Goal: Navigation & Orientation: Find specific page/section

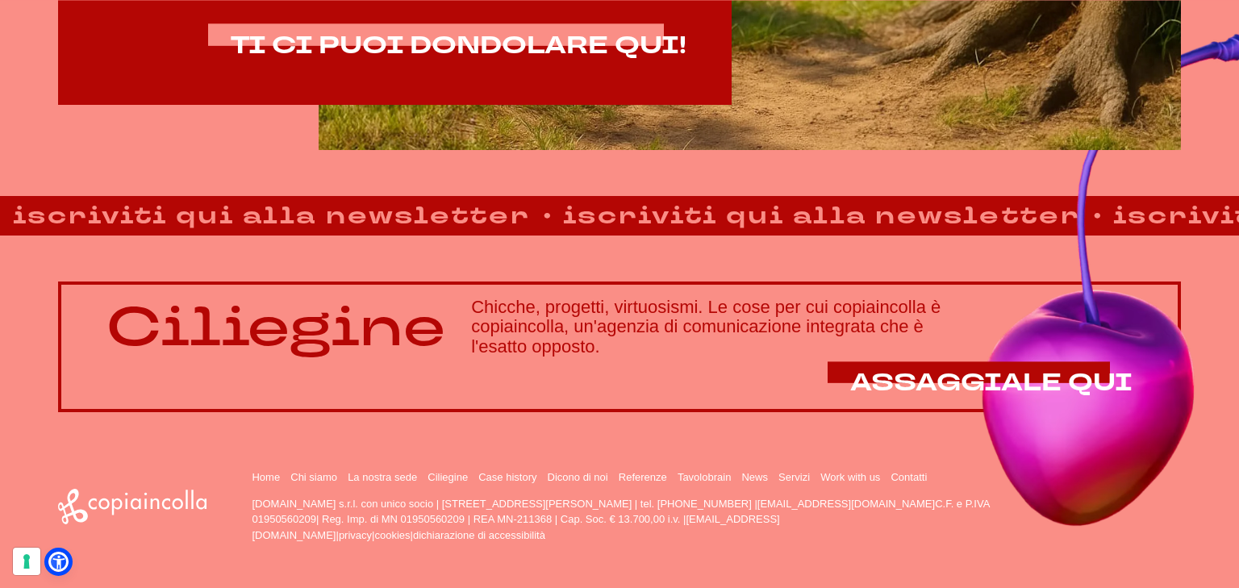
scroll to position [1154, 0]
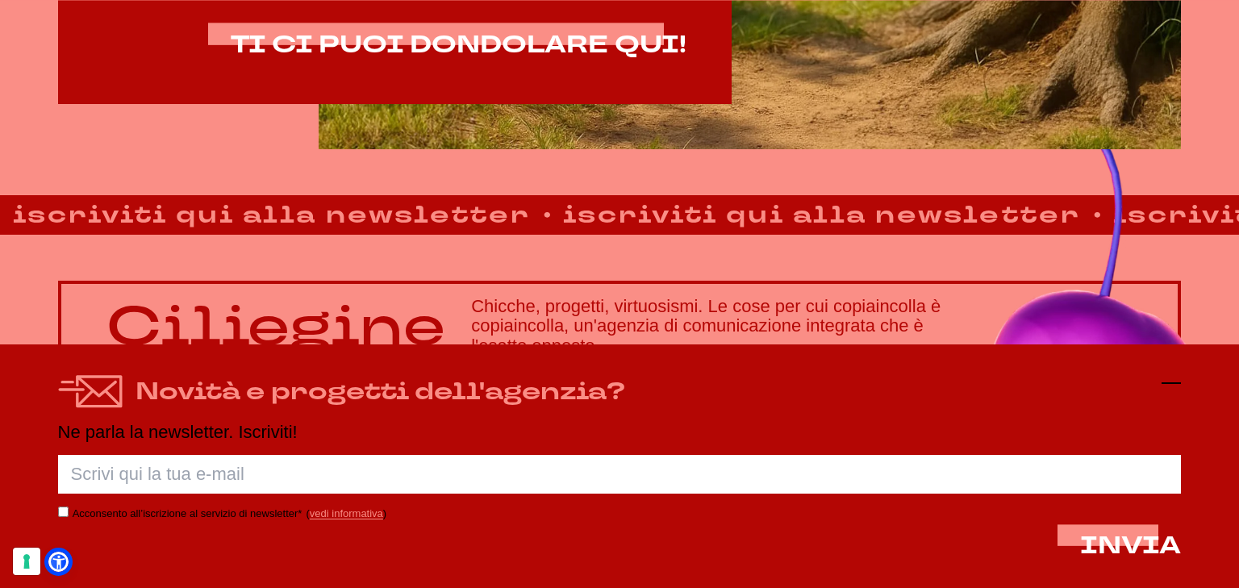
click at [1173, 381] on icon at bounding box center [1171, 382] width 19 height 19
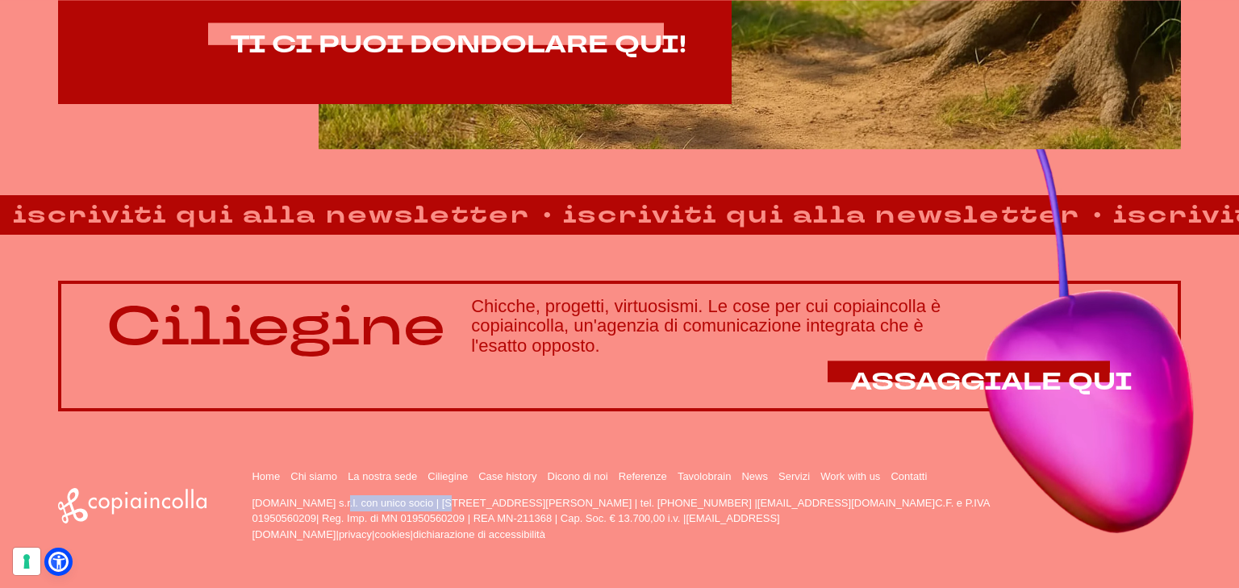
drag, startPoint x: 251, startPoint y: 506, endPoint x: 356, endPoint y: 503, distance: 104.9
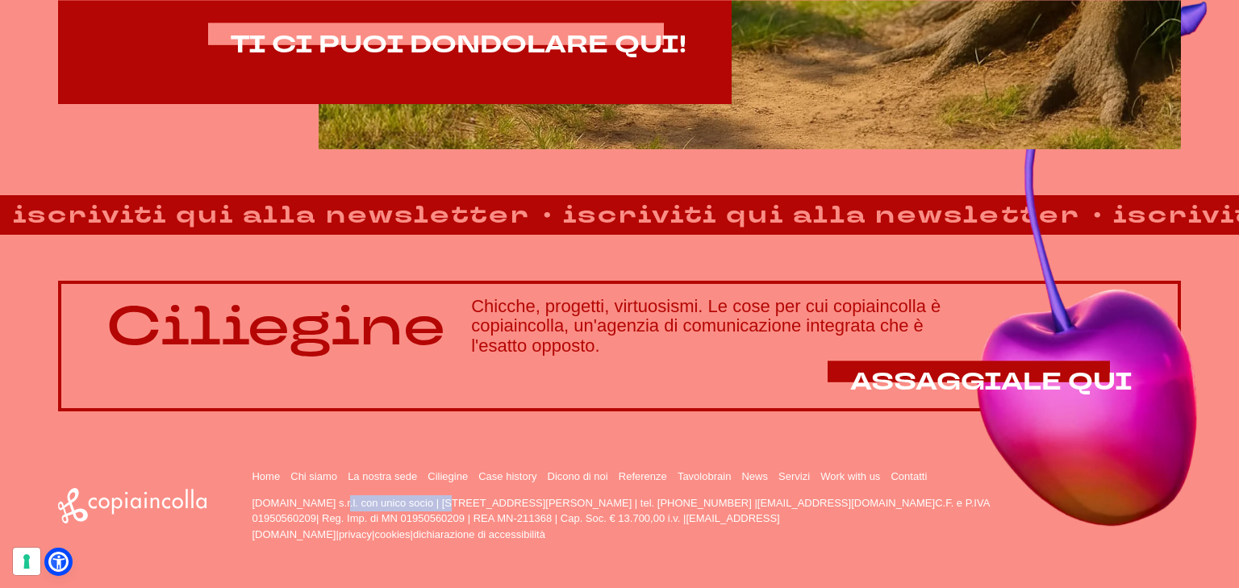
click at [356, 503] on div "Home Chi siamo La nostra sede Ciliegine Case history" at bounding box center [620, 505] width 1124 height 73
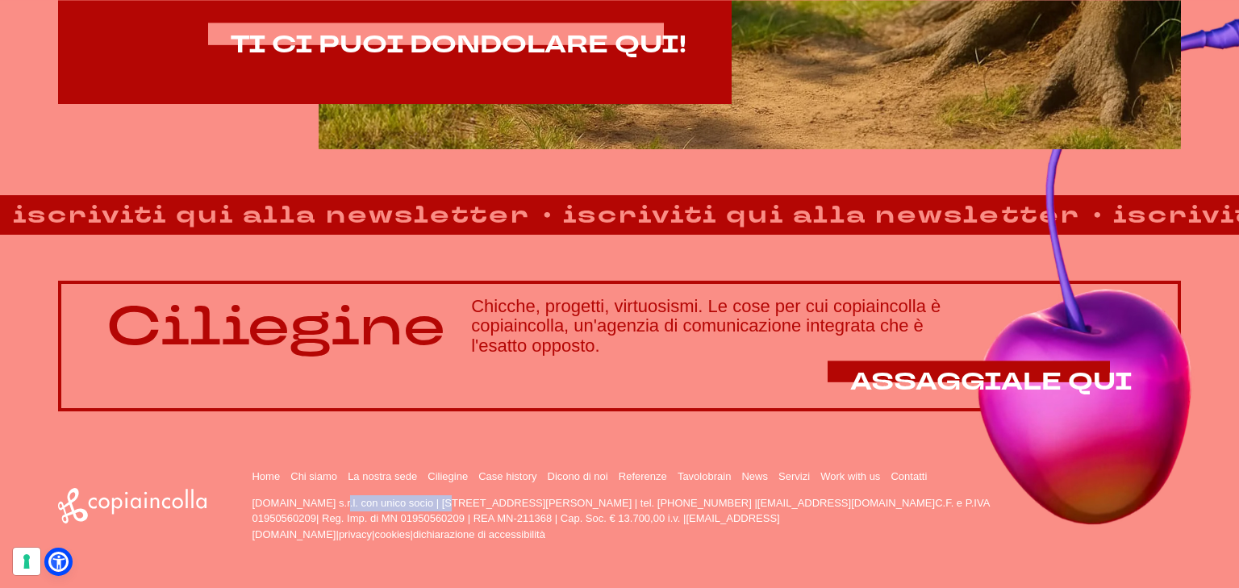
copy p "copiaincolla.com s.r.l."
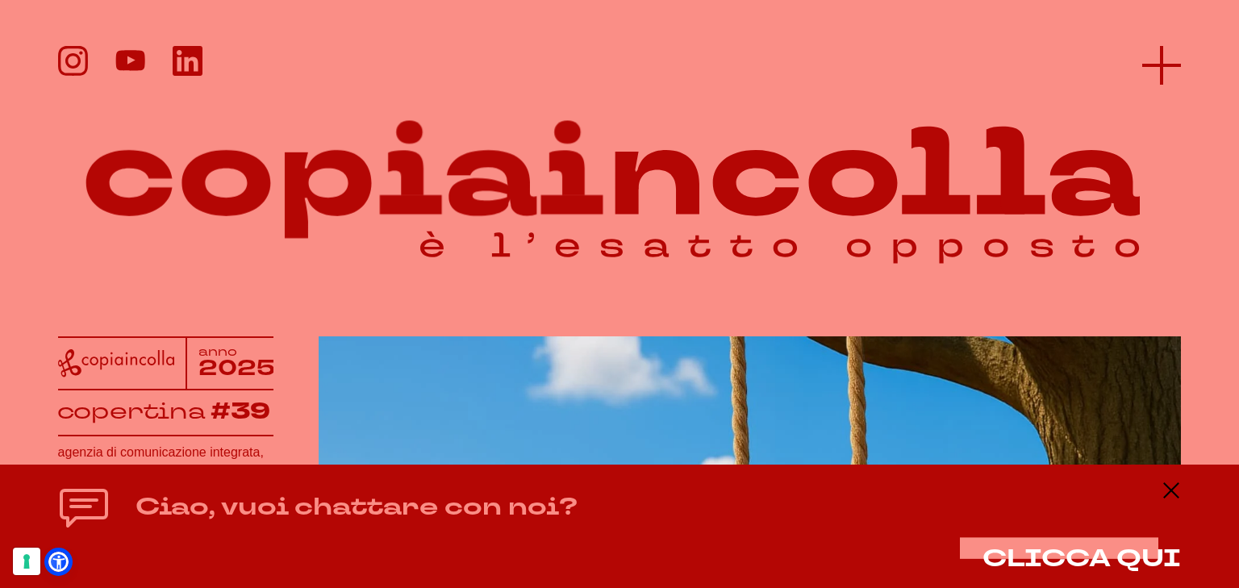
scroll to position [0, 0]
click at [1155, 69] on icon at bounding box center [1161, 65] width 39 height 39
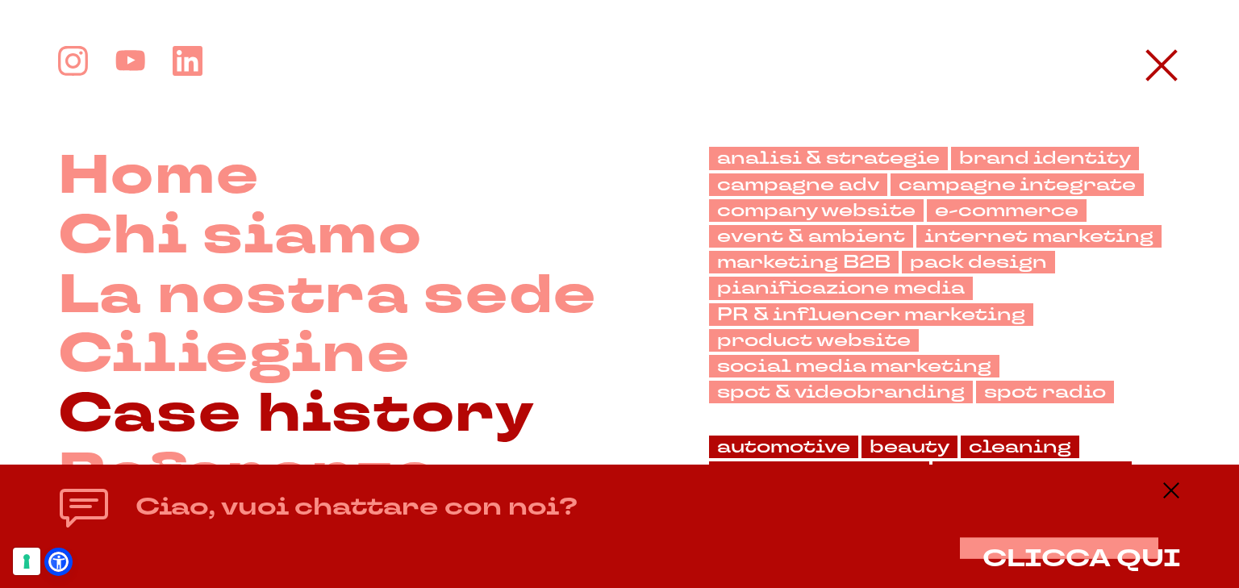
click at [162, 402] on link "Case history" at bounding box center [297, 415] width 478 height 60
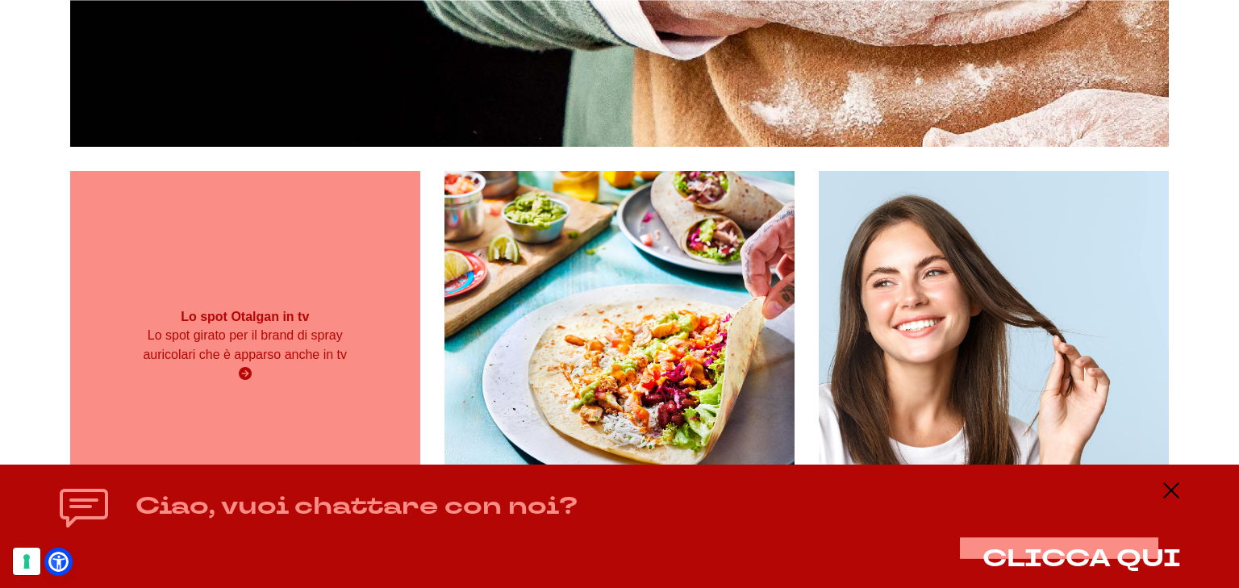
scroll to position [2097, 0]
